Goal: Information Seeking & Learning: Learn about a topic

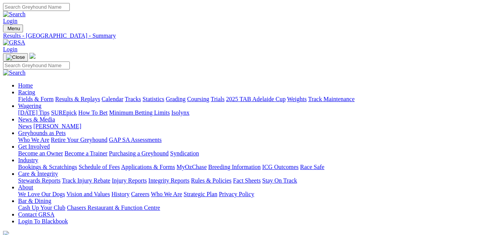
click at [35, 89] on link "Racing" at bounding box center [26, 92] width 17 height 6
click at [29, 96] on link "Fields & Form" at bounding box center [35, 99] width 35 height 6
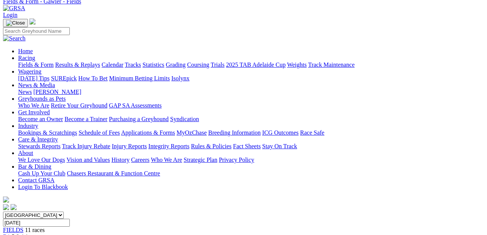
click at [94, 234] on div "R1 5 8 4 1" at bounding box center [243, 237] width 481 height 7
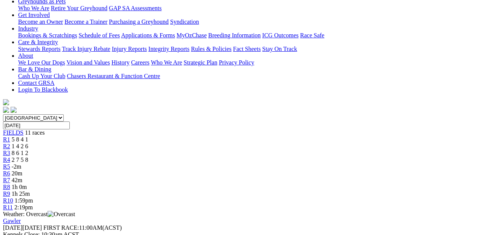
scroll to position [97, 0]
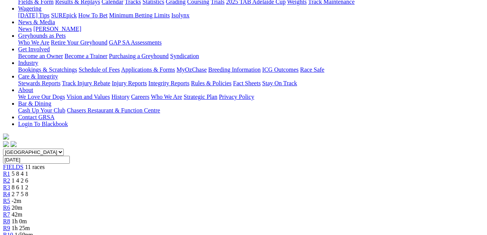
click at [28, 177] on span "1 4 2 6" at bounding box center [20, 180] width 17 height 6
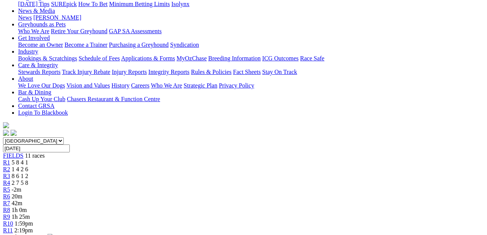
scroll to position [109, 0]
click at [156, 172] on div "R3 8 6 1 2" at bounding box center [243, 175] width 481 height 7
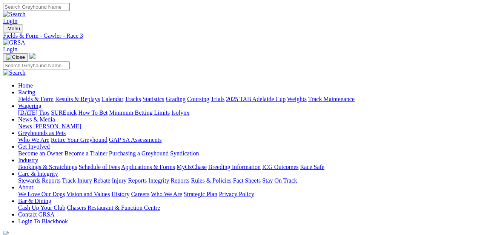
click at [35, 89] on link "Racing" at bounding box center [26, 92] width 17 height 6
click at [29, 96] on link "Fields & Form" at bounding box center [35, 99] width 35 height 6
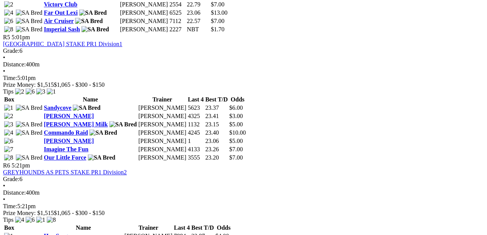
scroll to position [861, 0]
